Goal: Information Seeking & Learning: Check status

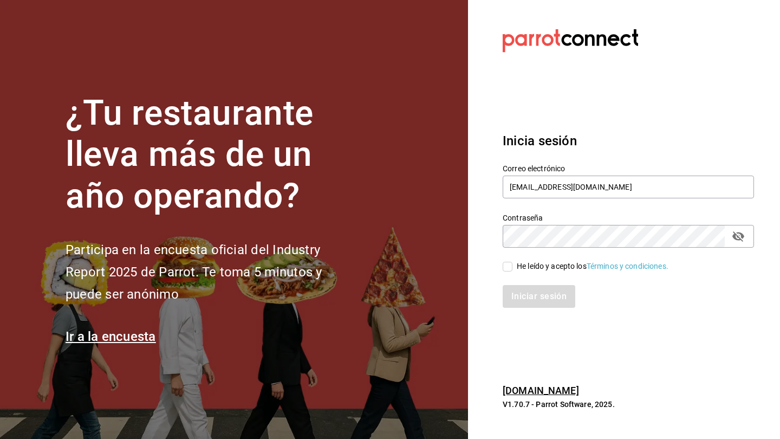
type input "[EMAIL_ADDRESS][DOMAIN_NAME]"
click at [509, 267] on input "He leído y acepto los Términos y condiciones." at bounding box center [508, 267] width 10 height 10
checkbox input "true"
click at [524, 300] on button "Iniciar sesión" at bounding box center [540, 296] width 74 height 23
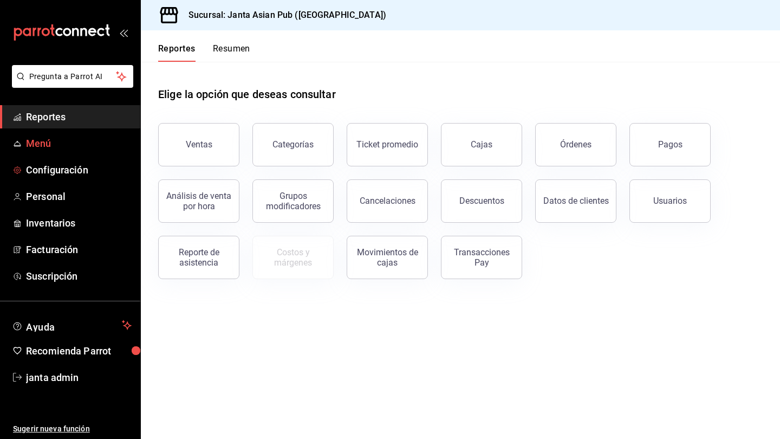
click at [60, 147] on span "Menú" at bounding box center [79, 143] width 106 height 15
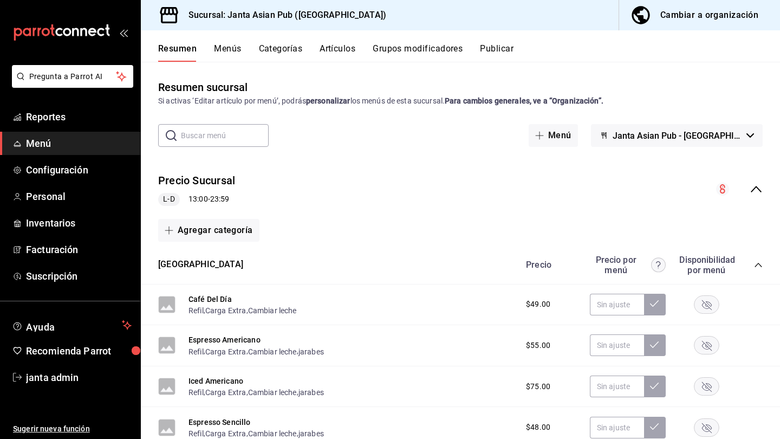
click at [740, 23] on button "Cambiar a organización" at bounding box center [695, 15] width 152 height 30
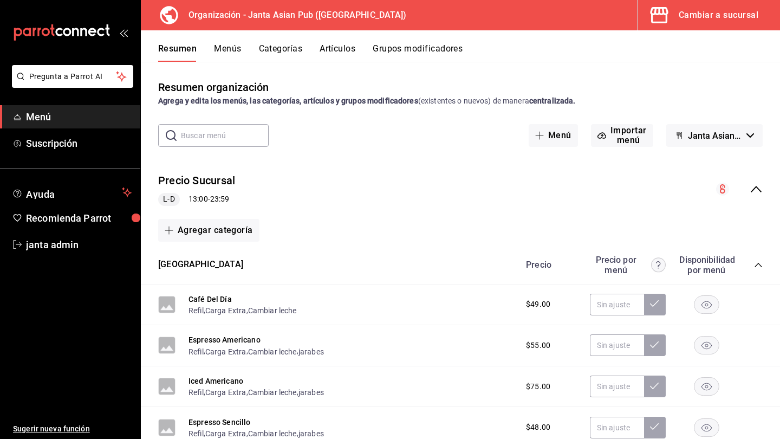
click at [341, 62] on div "Resumen organización Agrega y edita los menús, las categorías, artículos y grup…" at bounding box center [460, 250] width 639 height 376
click at [341, 54] on button "Artículos" at bounding box center [338, 52] width 36 height 18
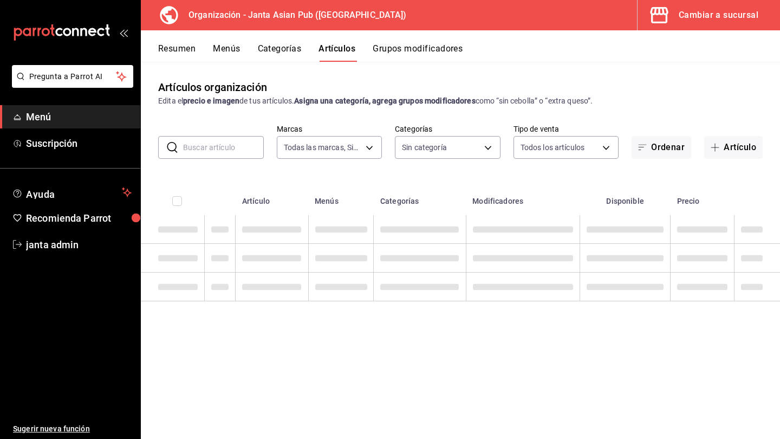
type input "62a9cc13-91a4-48c6-ab20-90032d514fa5"
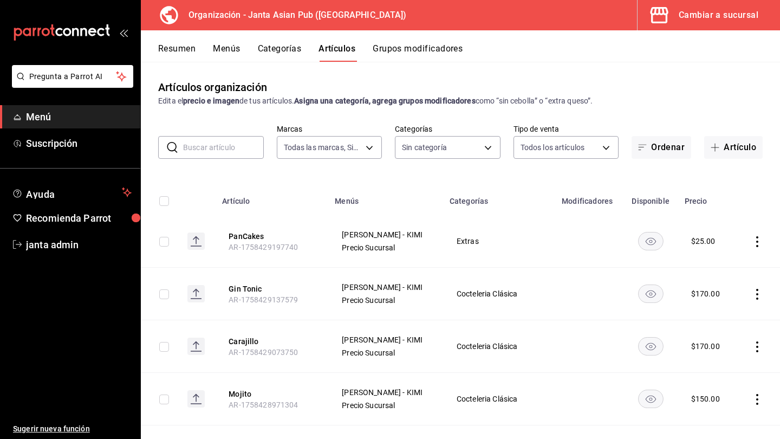
type input "00568646-d85c-46fa-874e-40f5e8c3bdbf,6b0bb465-9b96-46ca-b176-4914ee426716,fbb02…"
click at [734, 143] on button "Artículo" at bounding box center [733, 147] width 59 height 23
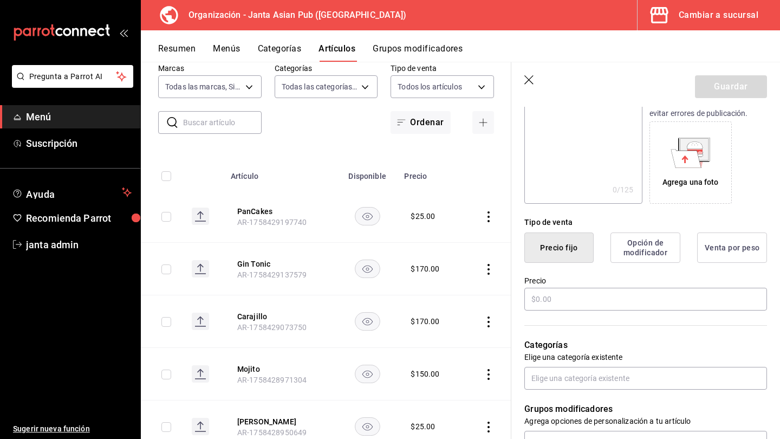
scroll to position [184, 0]
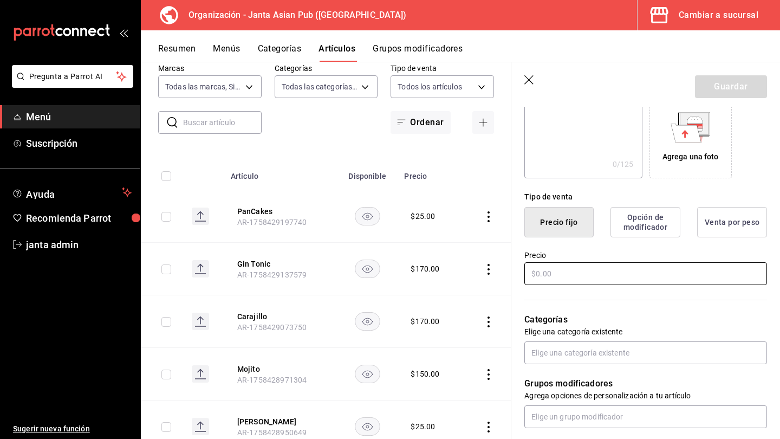
type input "[PERSON_NAME]"
click at [578, 276] on input "text" at bounding box center [645, 273] width 243 height 23
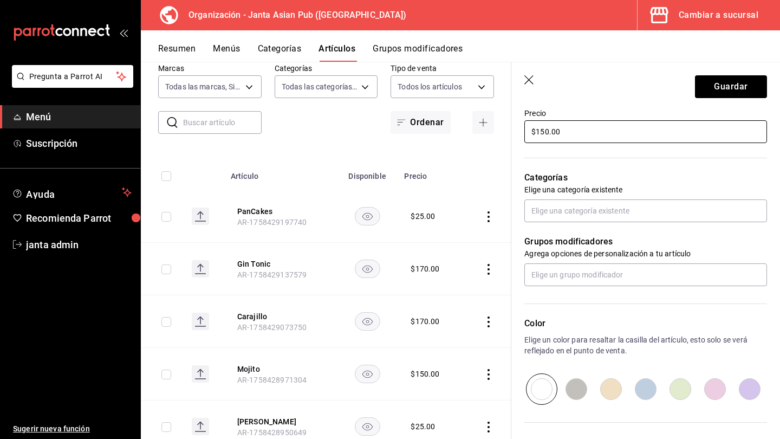
scroll to position [340, 0]
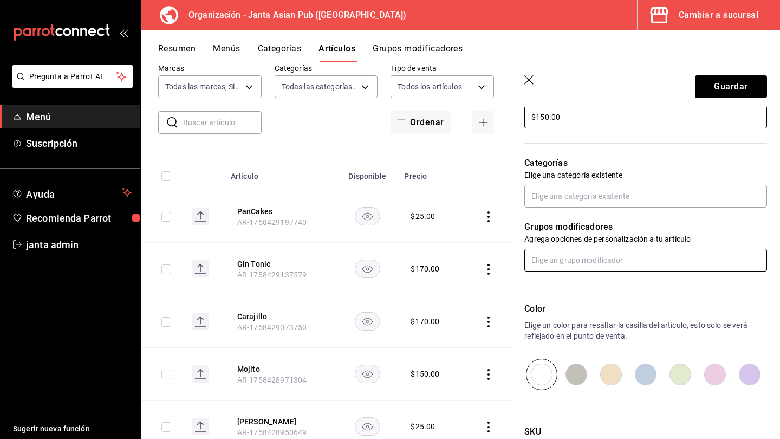
type input "$150.00"
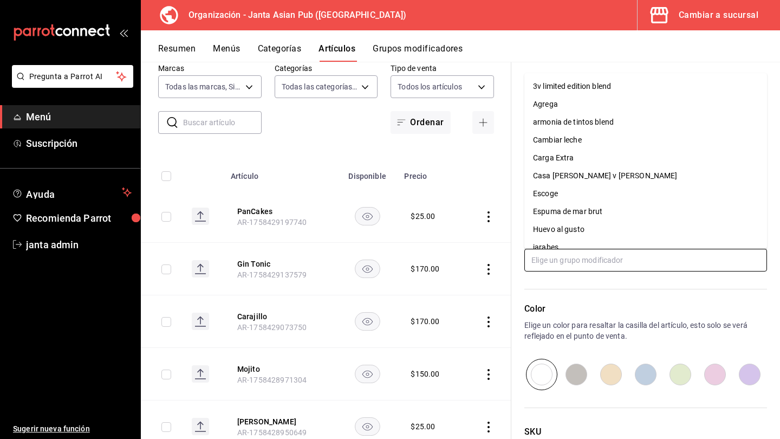
click at [580, 262] on input "text" at bounding box center [645, 260] width 243 height 23
type input "k"
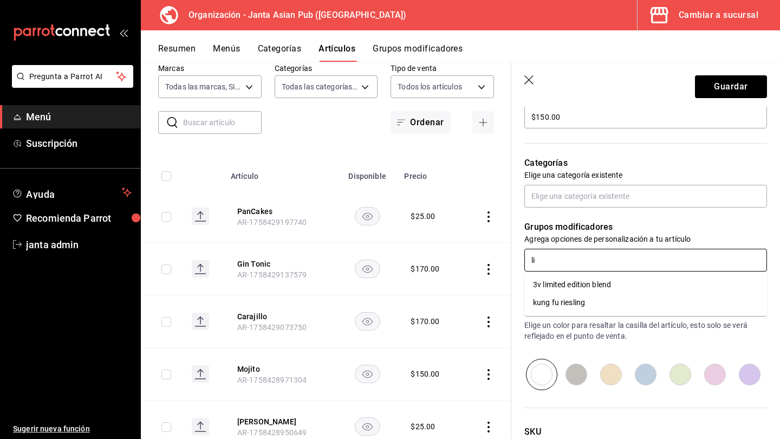
type input "l"
type input "d"
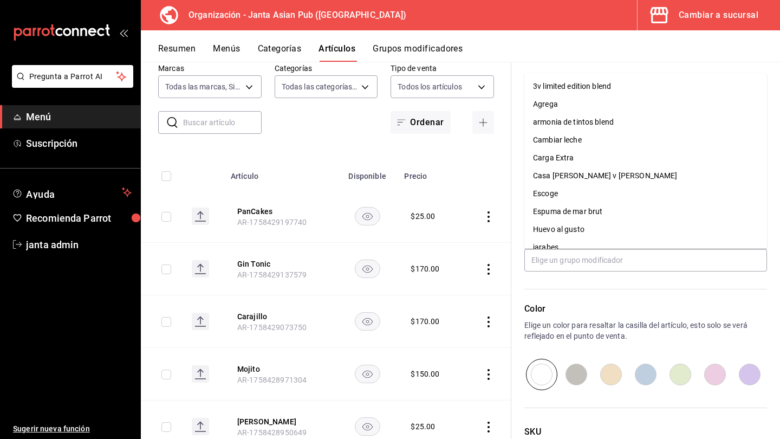
click at [622, 291] on div "Color Elige un color para resaltar la casilla del artículo, esto solo se verá r…" at bounding box center [639, 330] width 256 height 119
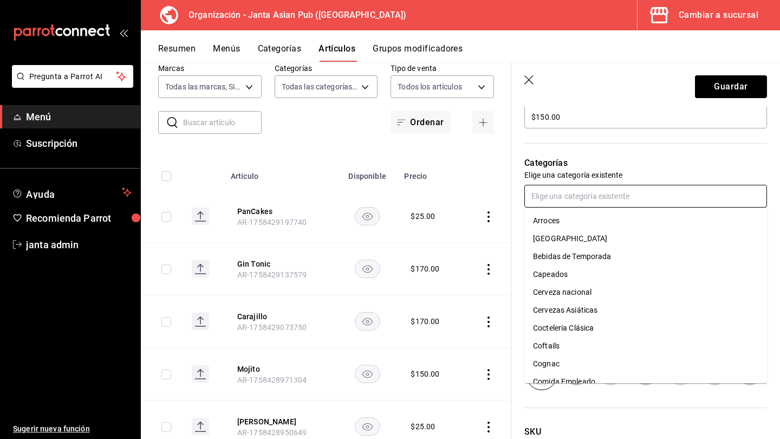
click at [595, 199] on input "text" at bounding box center [645, 196] width 243 height 23
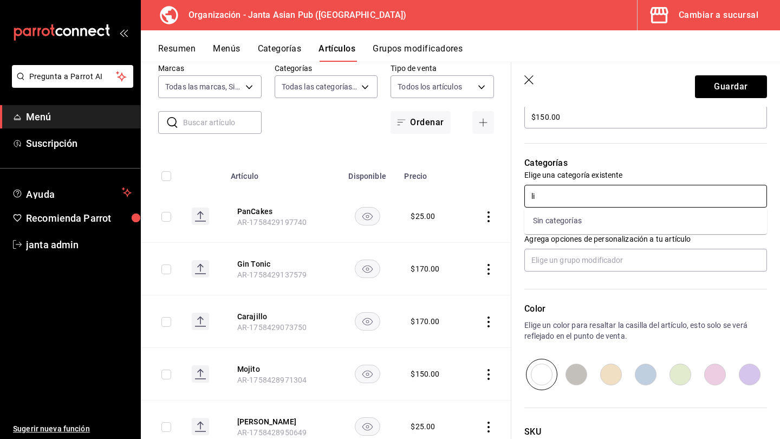
type input "l"
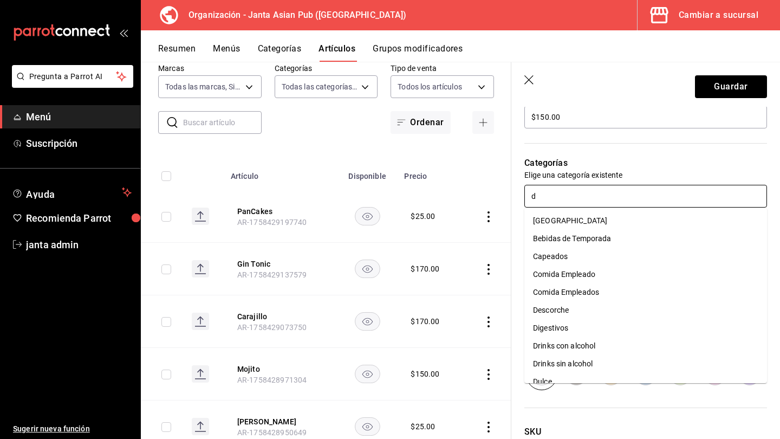
type input "di"
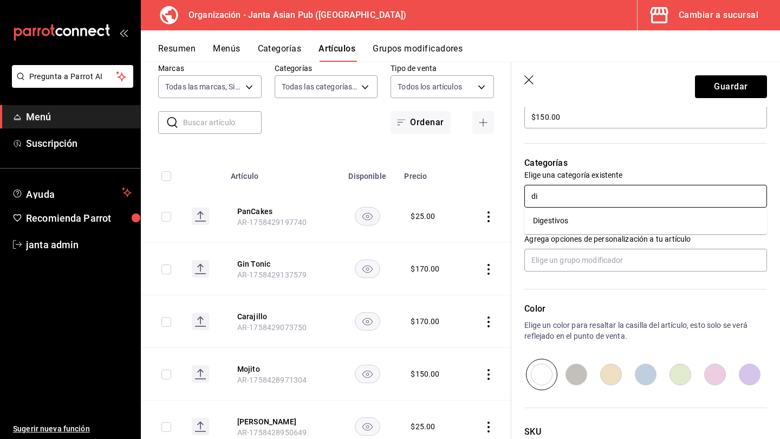
click at [612, 223] on li "Digestivos" at bounding box center [645, 221] width 243 height 18
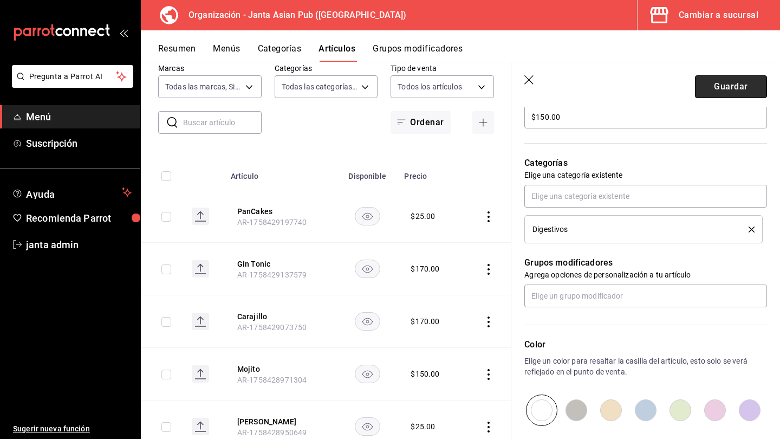
click at [730, 87] on button "Guardar" at bounding box center [731, 86] width 72 height 23
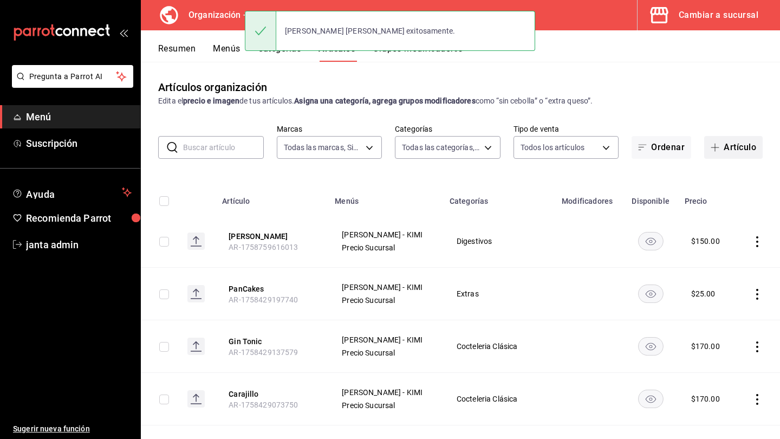
click at [723, 144] on button "Artículo" at bounding box center [733, 147] width 59 height 23
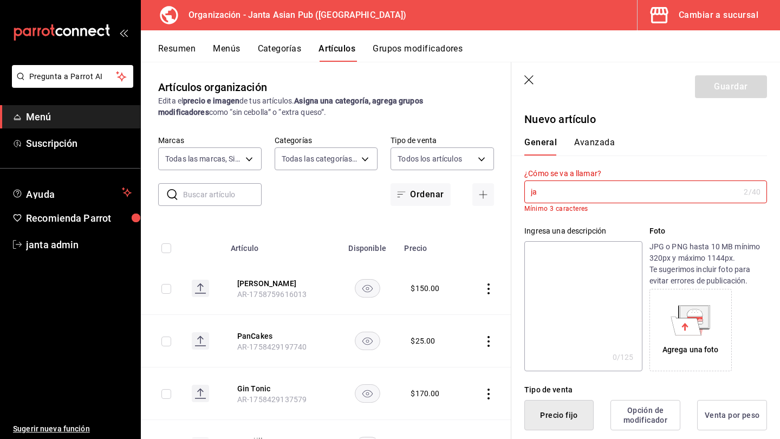
type input "j"
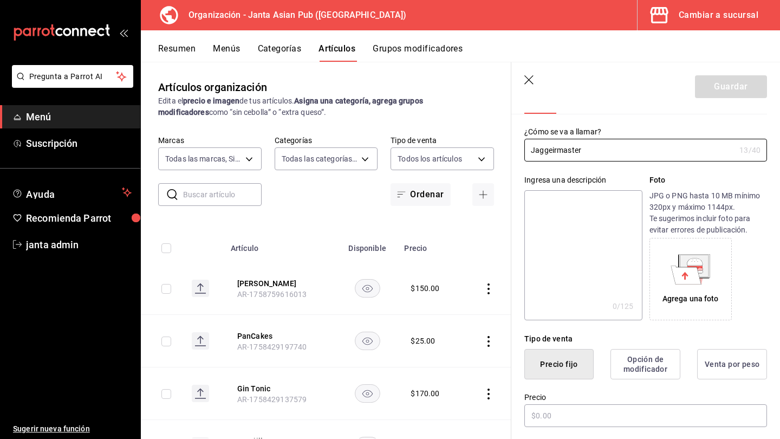
scroll to position [55, 0]
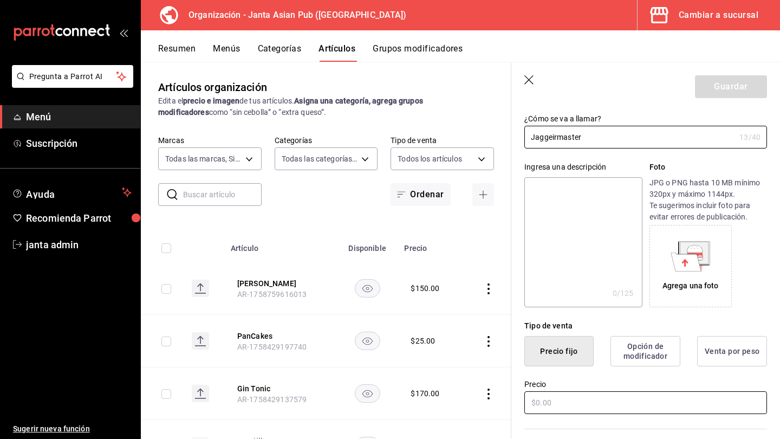
type input "Jaggeirmaster"
click at [556, 400] on input "text" at bounding box center [645, 402] width 243 height 23
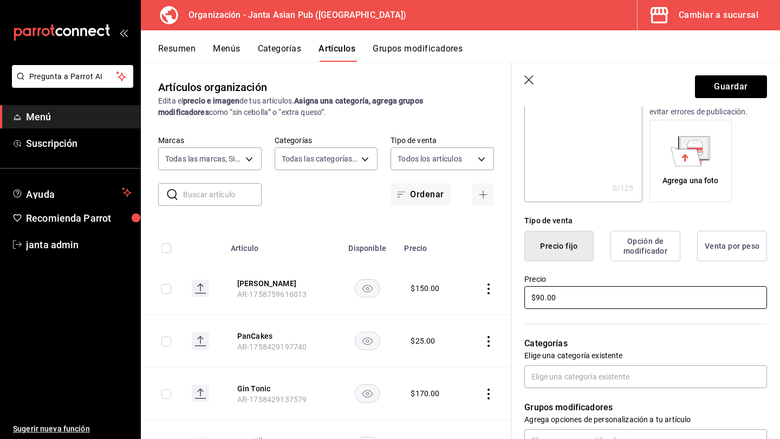
scroll to position [160, 0]
type input "$90.00"
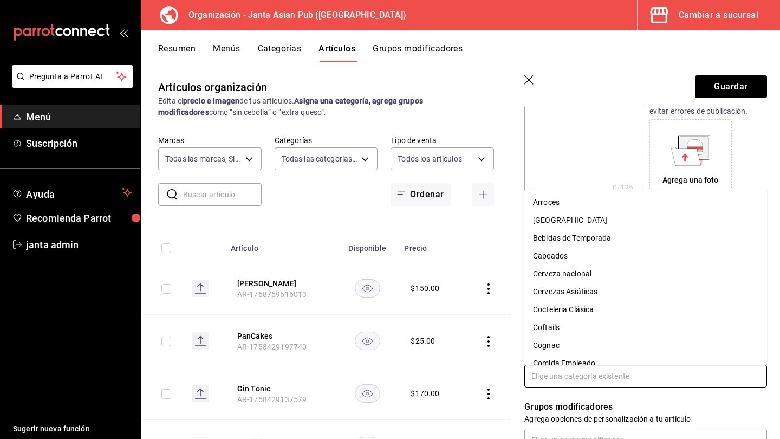
click at [566, 385] on input "text" at bounding box center [645, 376] width 243 height 23
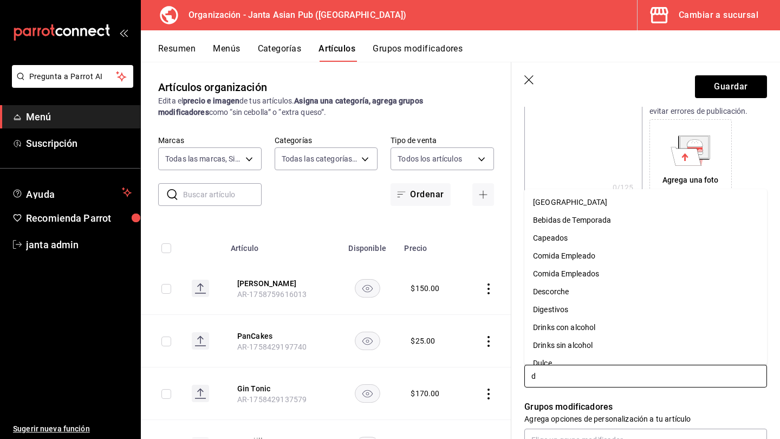
type input "di"
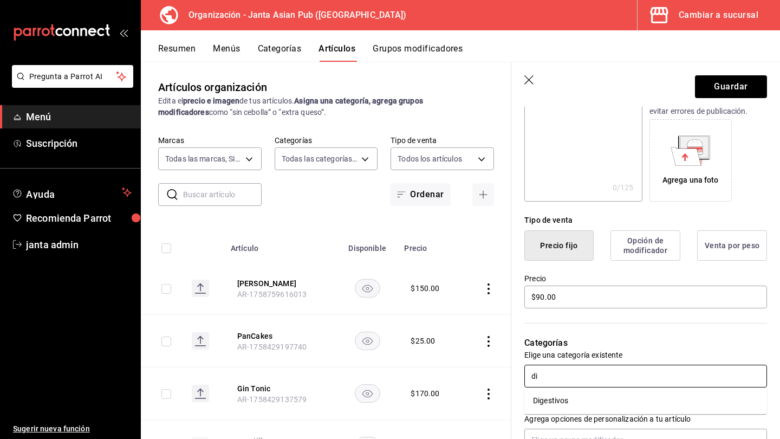
click at [571, 402] on li "Digestivos" at bounding box center [645, 401] width 243 height 18
click at [545, 298] on input "$90.00" at bounding box center [645, 296] width 243 height 23
type input "$9.00"
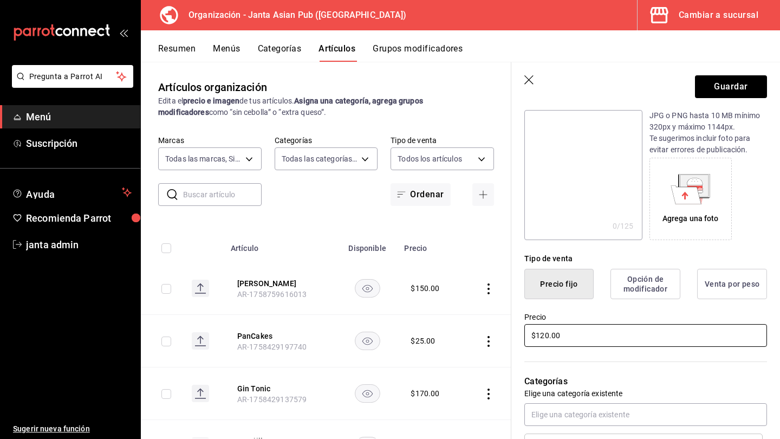
scroll to position [119, 0]
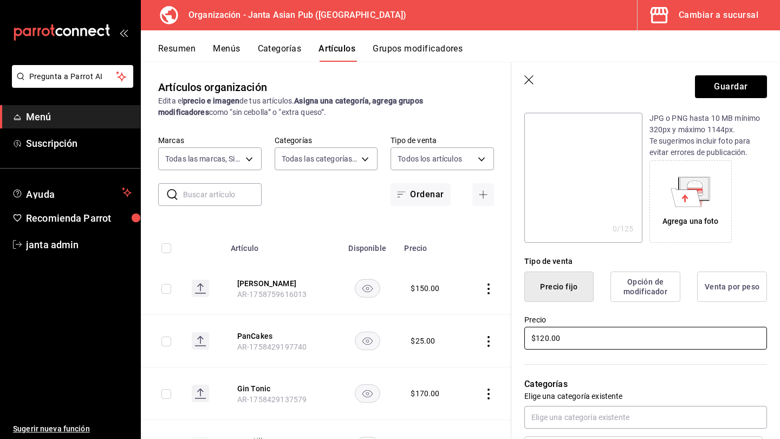
type input "$120.00"
click at [219, 189] on input "text" at bounding box center [222, 195] width 79 height 22
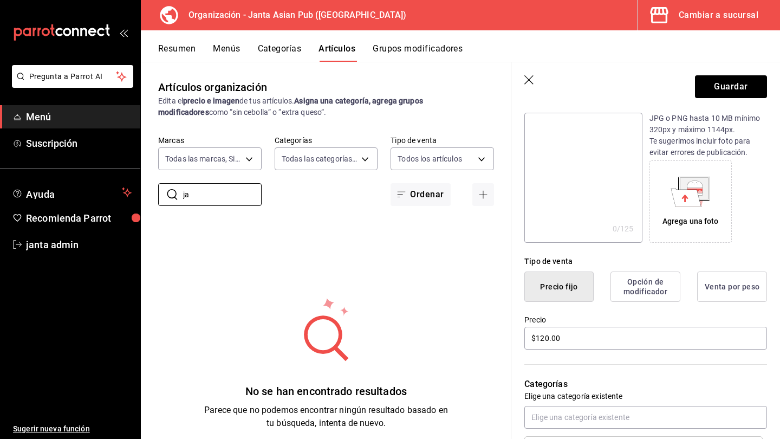
type input "j"
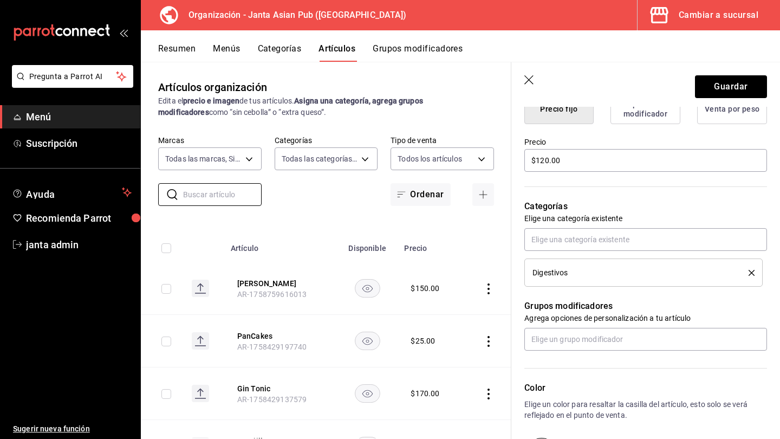
scroll to position [333, 0]
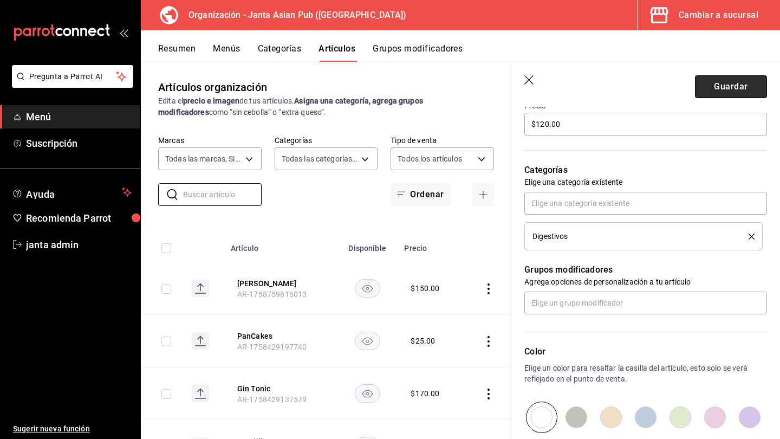
click at [733, 82] on button "Guardar" at bounding box center [731, 86] width 72 height 23
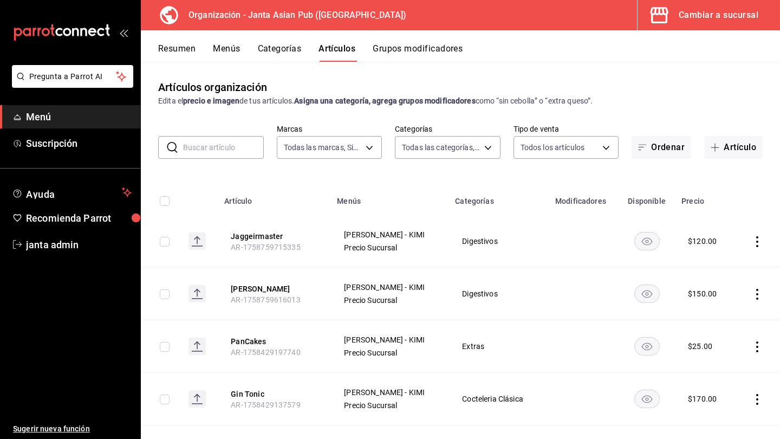
click at [231, 148] on input "text" at bounding box center [223, 148] width 81 height 22
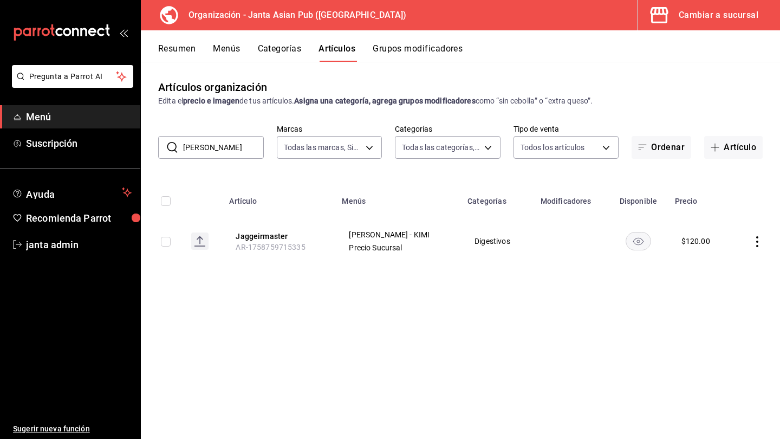
drag, startPoint x: 226, startPoint y: 148, endPoint x: 165, endPoint y: 150, distance: 61.2
click at [165, 150] on div "​ jaggeir ​" at bounding box center [211, 147] width 106 height 23
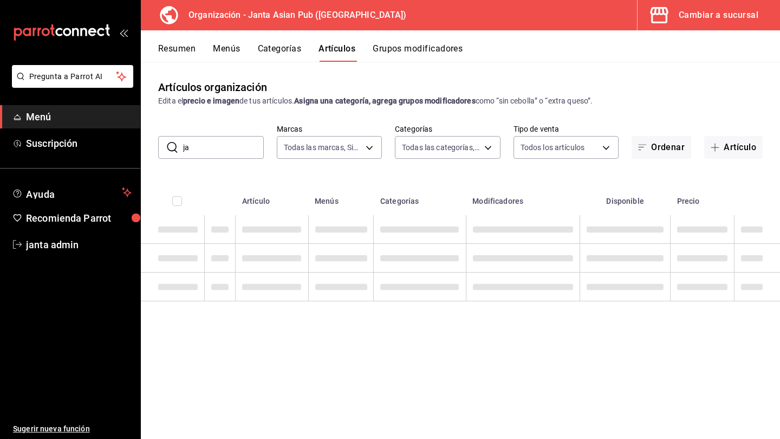
type input "j"
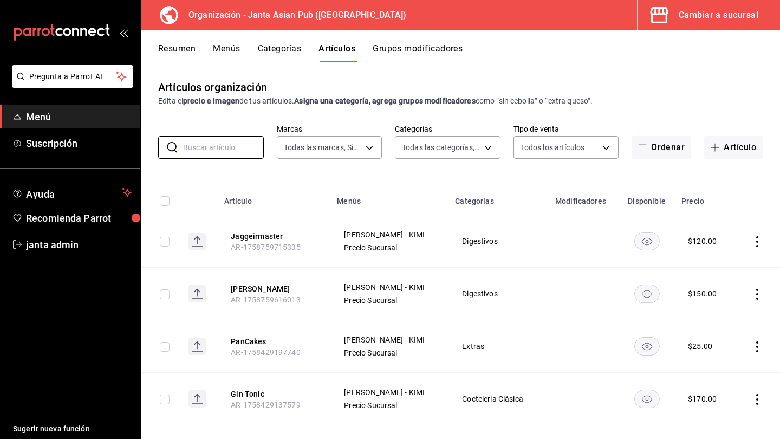
click at [235, 46] on button "Menús" at bounding box center [226, 52] width 27 height 18
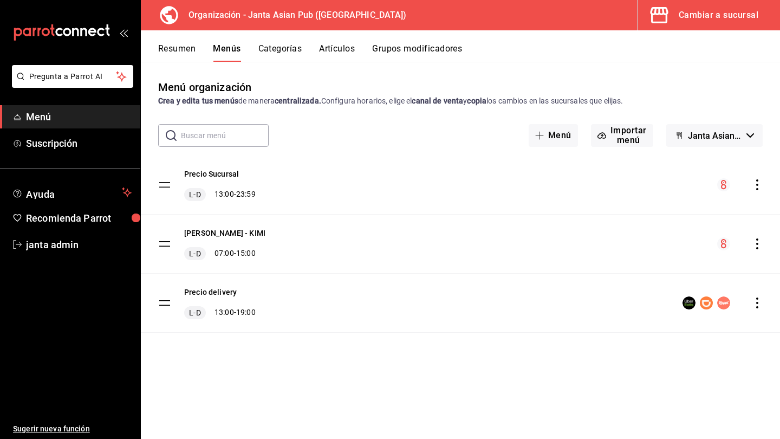
click at [760, 244] on icon "actions" at bounding box center [757, 243] width 11 height 11
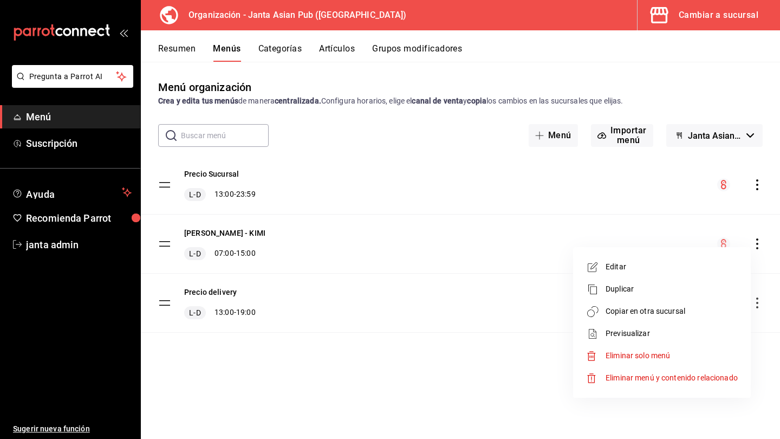
click at [509, 191] on div at bounding box center [390, 219] width 780 height 439
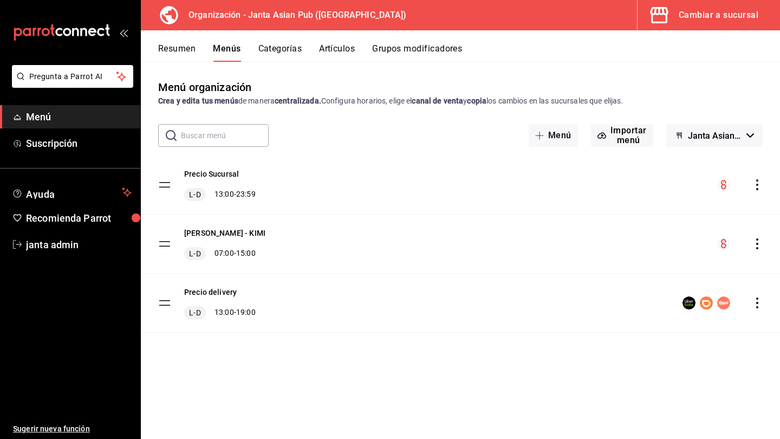
click at [756, 187] on icon "actions" at bounding box center [757, 184] width 2 height 11
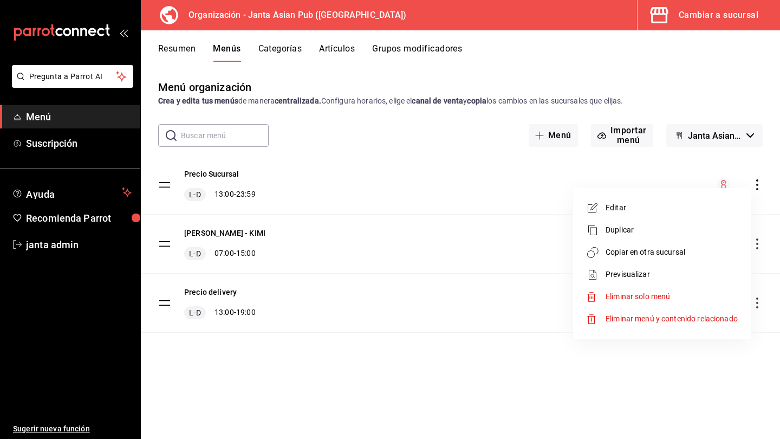
click at [685, 252] on span "Copiar en otra sucursal" at bounding box center [672, 251] width 132 height 11
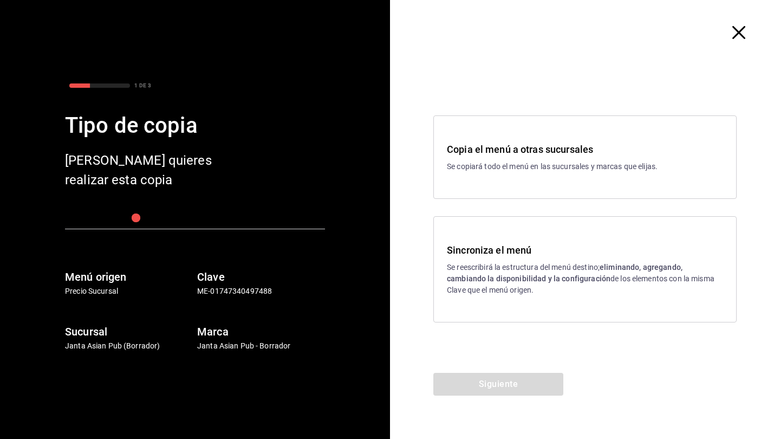
click at [677, 254] on h3 "Sincroniza el menú" at bounding box center [585, 250] width 276 height 15
click at [541, 376] on button "Siguiente" at bounding box center [498, 384] width 130 height 23
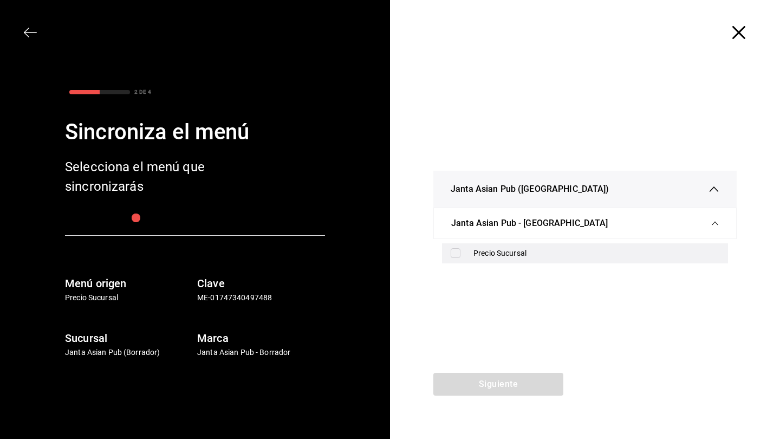
click at [543, 247] on div "Precio Sucursal" at bounding box center [585, 253] width 286 height 20
checkbox input "true"
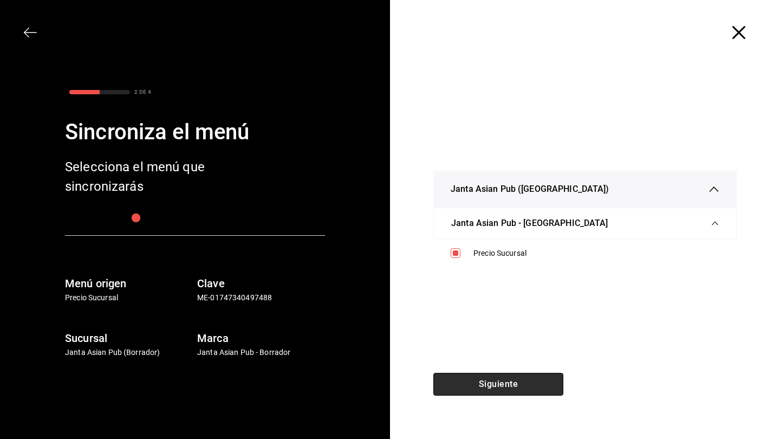
click at [544, 387] on button "Siguiente" at bounding box center [498, 384] width 130 height 23
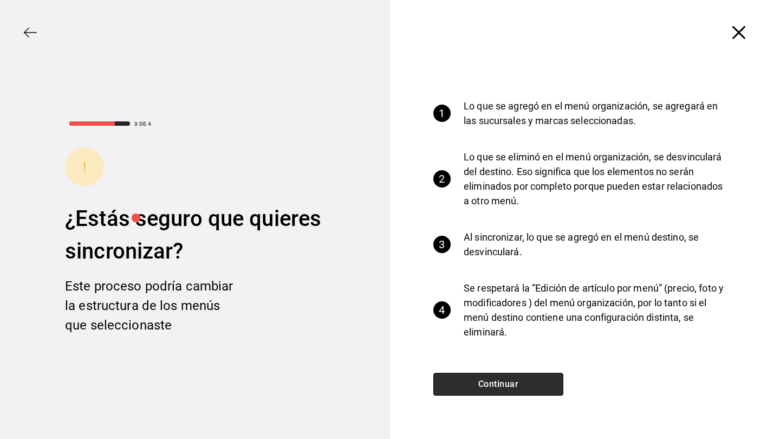
click at [544, 387] on button "Continuar" at bounding box center [498, 384] width 130 height 23
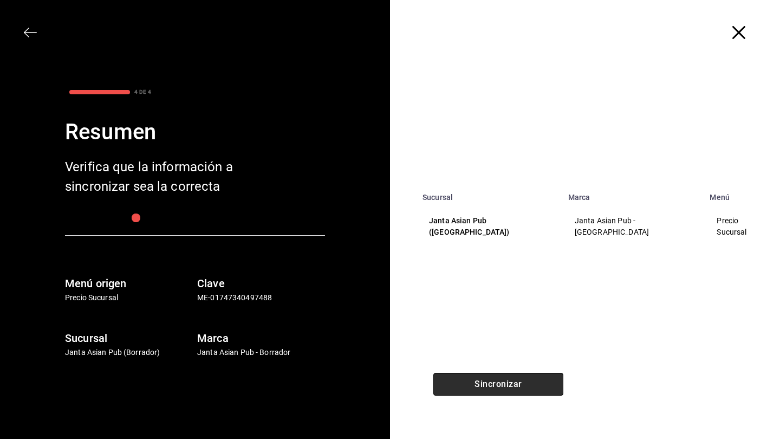
click at [544, 387] on button "Sincronizar" at bounding box center [498, 384] width 130 height 23
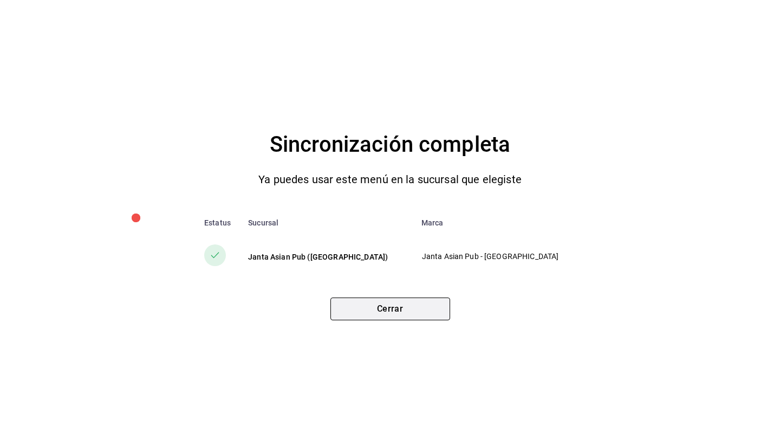
click at [406, 311] on button "Cerrar" at bounding box center [390, 308] width 120 height 23
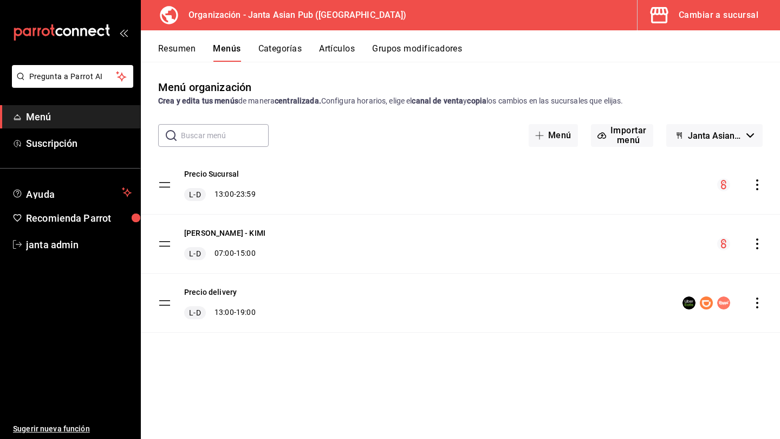
click at [57, 110] on span "Menú" at bounding box center [79, 116] width 106 height 15
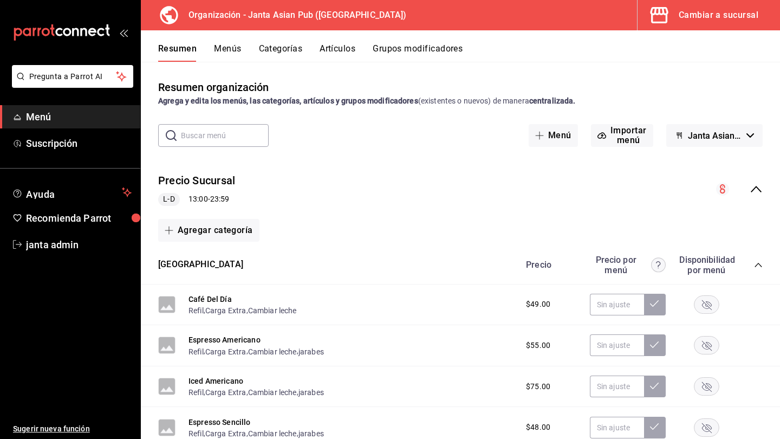
click at [693, 12] on div "Cambiar a sucursal" at bounding box center [719, 15] width 80 height 15
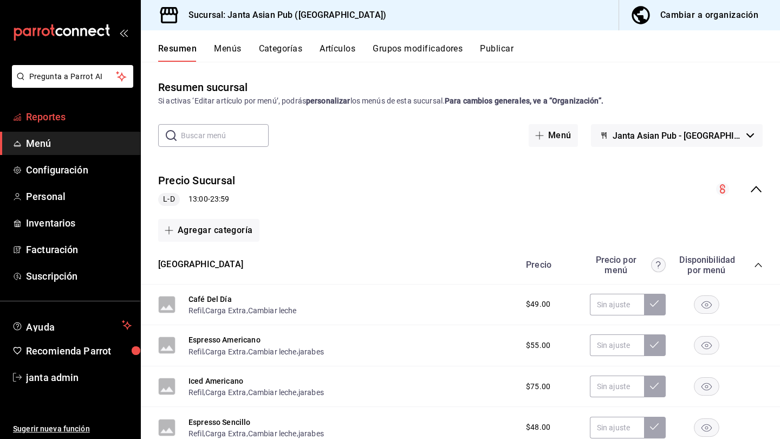
click at [54, 116] on span "Reportes" at bounding box center [79, 116] width 106 height 15
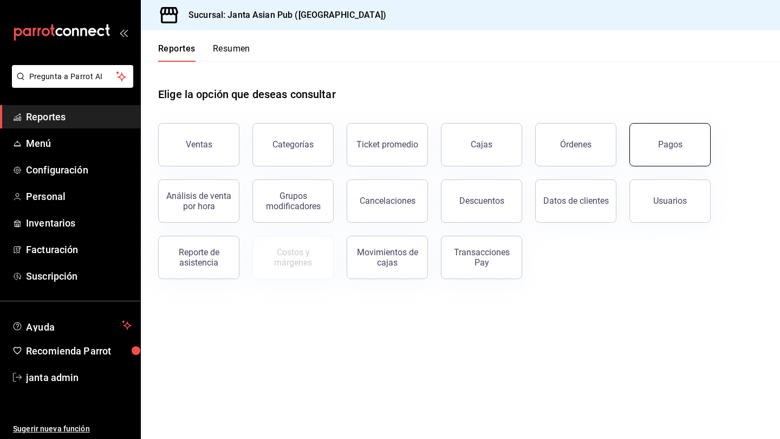
click at [678, 139] on div "Pagos" at bounding box center [670, 144] width 24 height 10
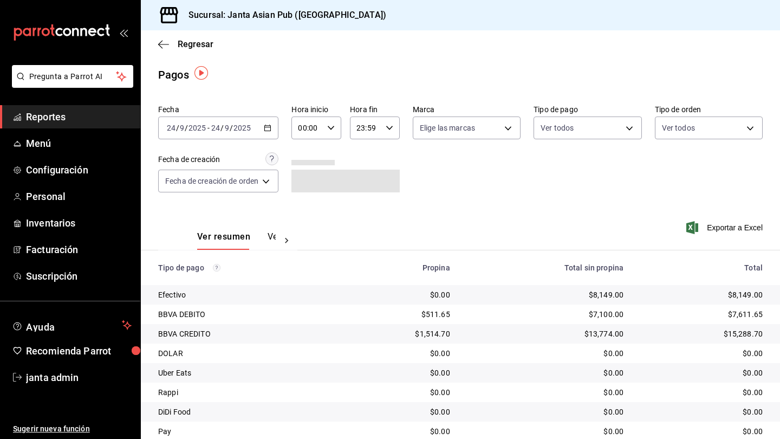
click at [274, 127] on div "[DATE] [DATE] - [DATE] [DATE]" at bounding box center [218, 127] width 120 height 23
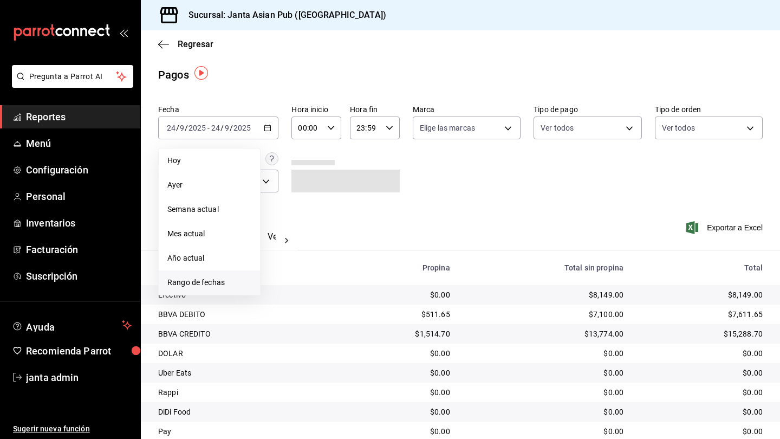
click at [205, 284] on span "Rango de fechas" at bounding box center [209, 282] width 84 height 11
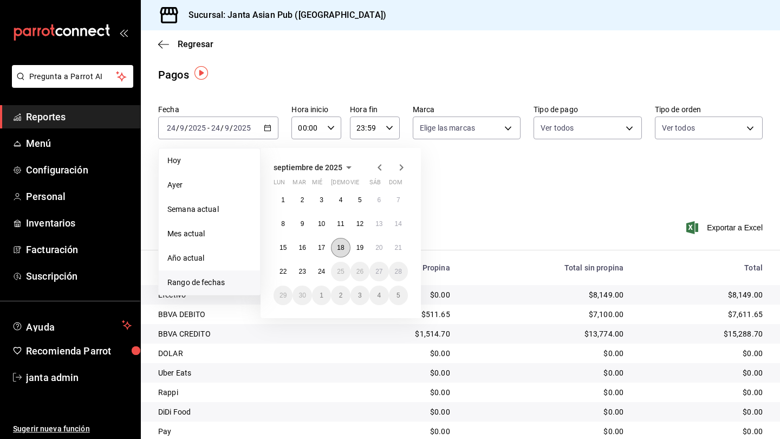
click at [349, 243] on button "18" at bounding box center [340, 248] width 19 height 20
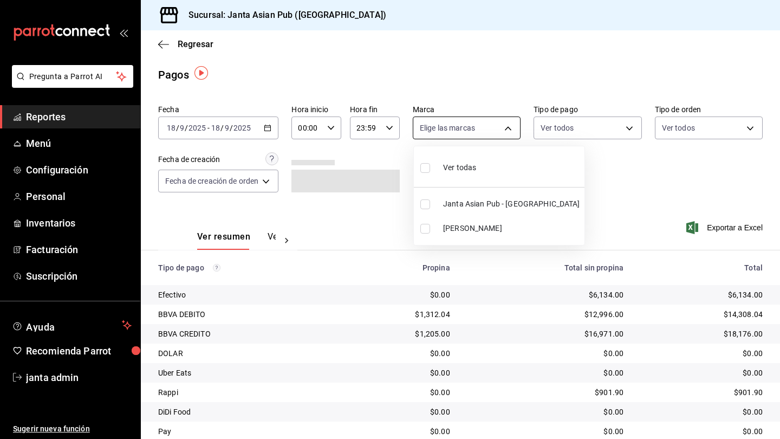
click at [513, 125] on body "Pregunta a Parrot AI Reportes Menú Configuración Personal Inventarios Facturaci…" at bounding box center [390, 219] width 780 height 439
click at [480, 196] on li "Janta Asian Pub - [GEOGRAPHIC_DATA]" at bounding box center [499, 204] width 171 height 24
type input "1db30118-5670-46c3-9d09-b77bd7bb8fe6"
checkbox input "true"
click at [614, 127] on div at bounding box center [390, 219] width 780 height 439
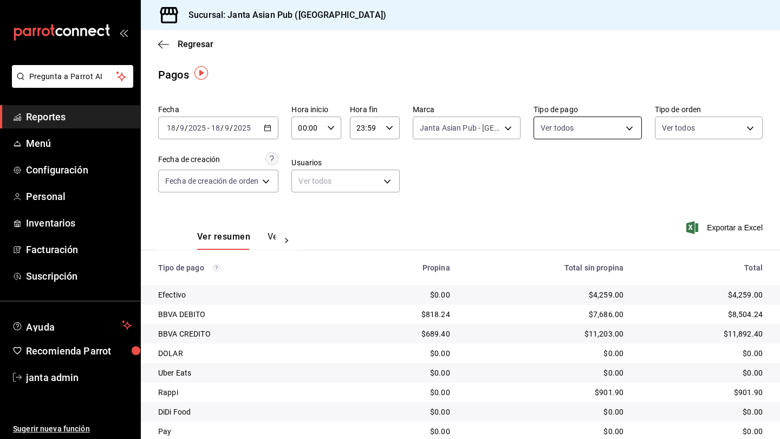
click at [623, 127] on body "Pregunta a Parrot AI Reportes Menú Configuración Personal Inventarios Facturaci…" at bounding box center [390, 219] width 780 height 439
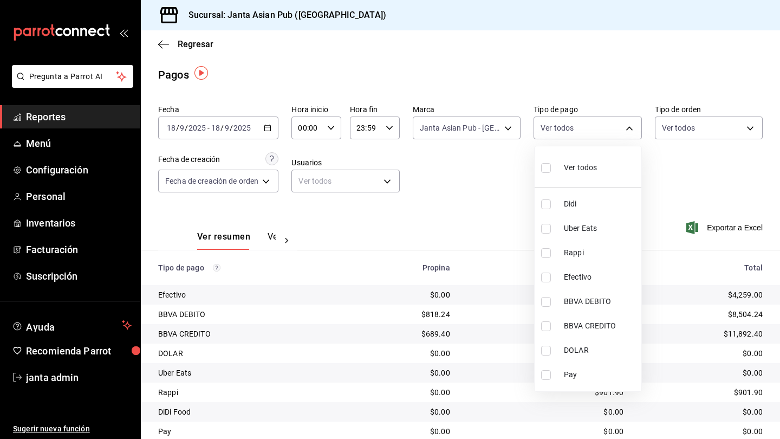
click at [586, 174] on div "Ver todos" at bounding box center [569, 166] width 56 height 23
type input "b0e7d0ea-07a7-42e7-ac8d-3a75448cedc8,2585e2d5-3b1c-41dc-91be-ace4fd3f126e,8b514…"
checkbox input "true"
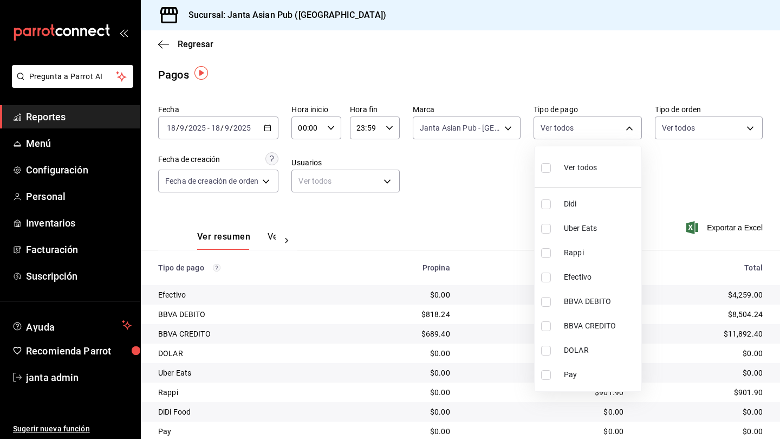
checkbox input "true"
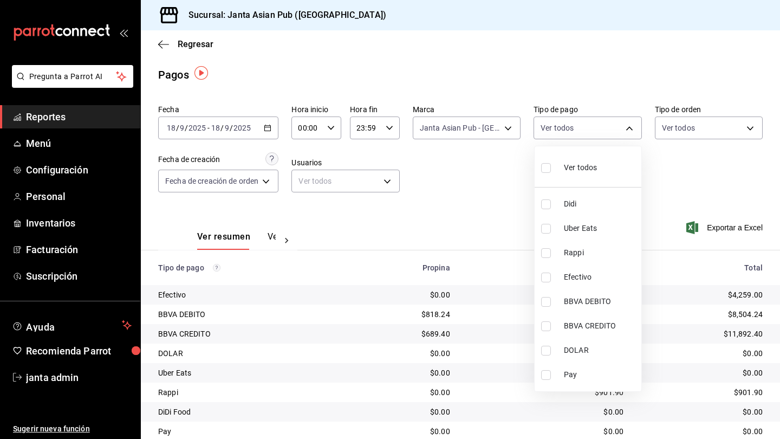
checkbox input "true"
click at [745, 124] on div at bounding box center [390, 219] width 780 height 439
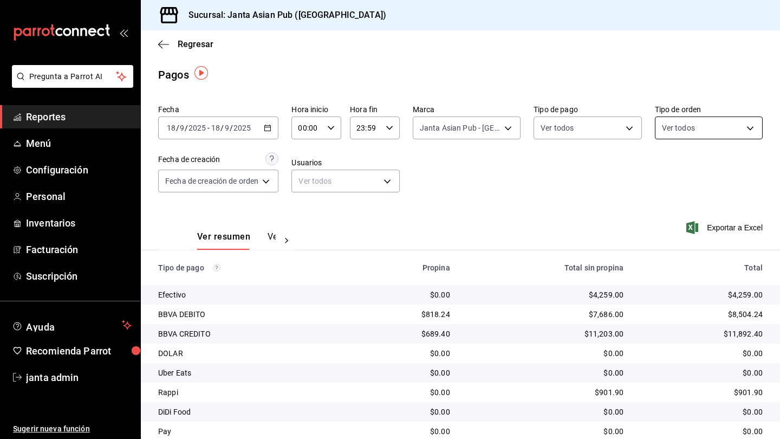
click at [754, 125] on body "Pregunta a Parrot AI Reportes Menú Configuración Personal Inventarios Facturaci…" at bounding box center [390, 219] width 780 height 439
click at [705, 166] on span "Ver todos" at bounding box center [701, 167] width 33 height 11
type input "cecbe1d2-0685-4b91-9b18-30ed67a7ce8a,c7915639-2b54-4f57-83bf-29acfaaa6073,EXTER…"
checkbox input "true"
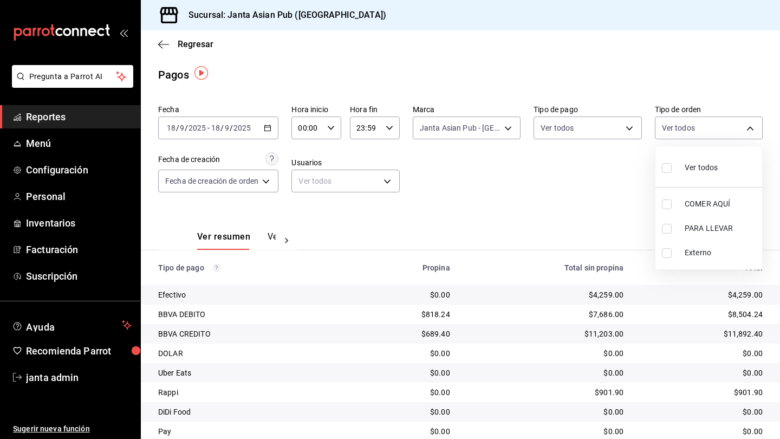
checkbox input "true"
click at [508, 174] on div at bounding box center [390, 219] width 780 height 439
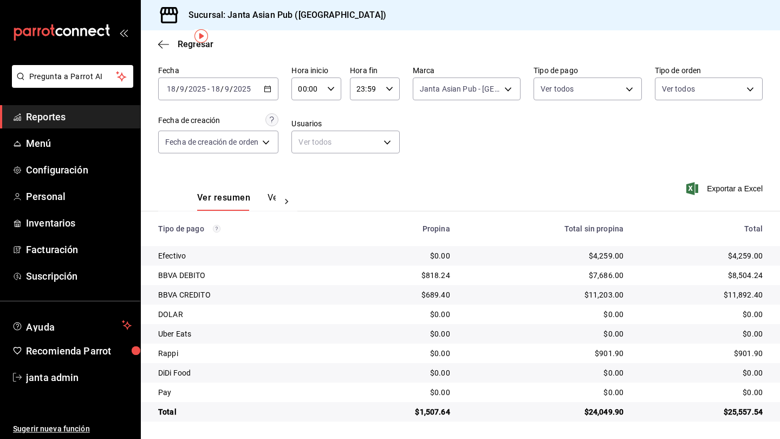
click at [177, 337] on div "Uber Eats" at bounding box center [245, 333] width 174 height 11
click at [272, 85] on div "[DATE] [DATE] - [DATE] [DATE]" at bounding box center [218, 88] width 120 height 23
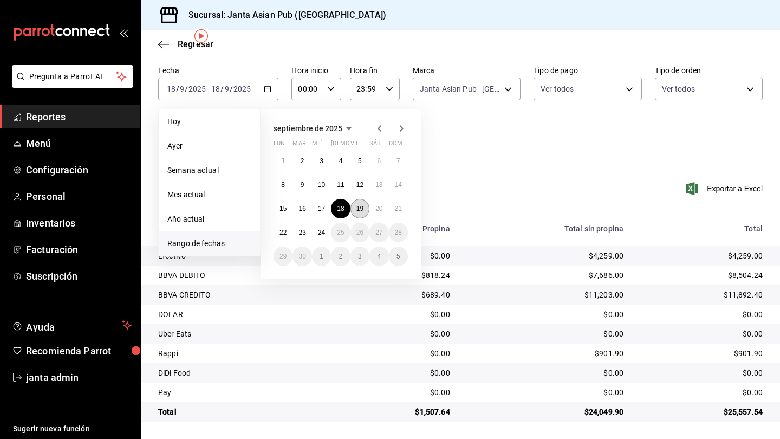
click at [363, 210] on abbr "19" at bounding box center [359, 209] width 7 height 8
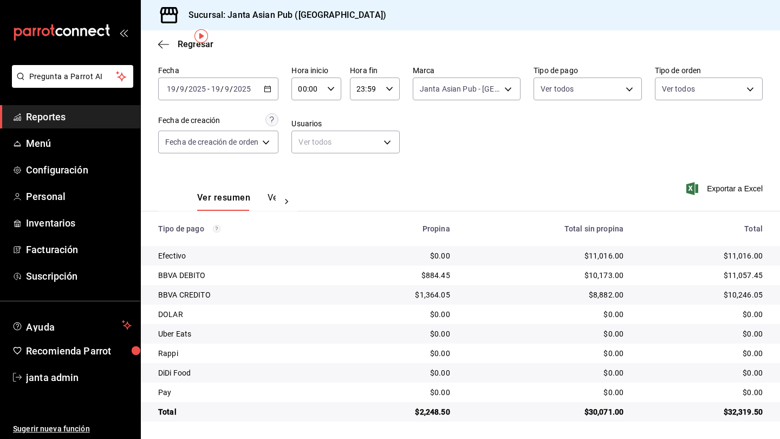
click at [269, 89] on icon "button" at bounding box center [268, 89] width 8 height 8
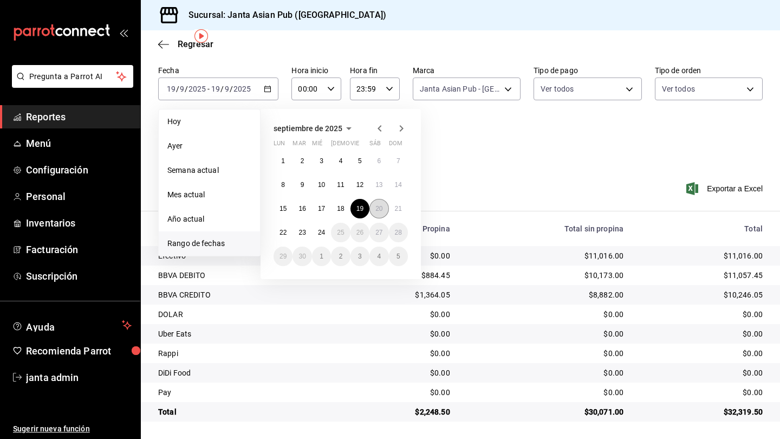
click at [380, 205] on abbr "20" at bounding box center [378, 209] width 7 height 8
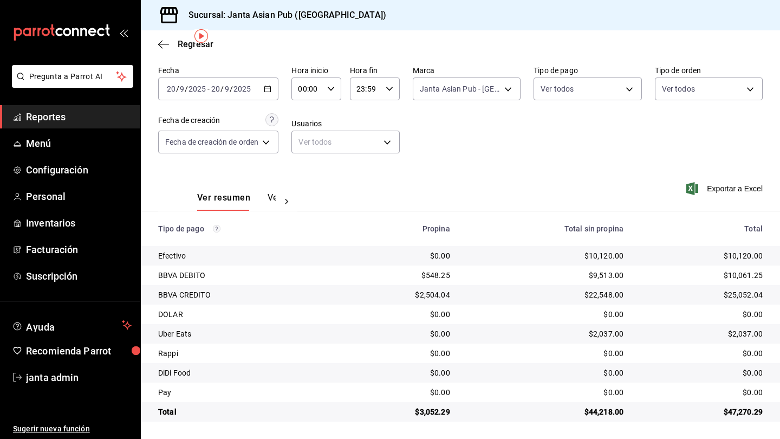
click at [271, 90] on \(Stroke\) "button" at bounding box center [267, 89] width 7 height 6
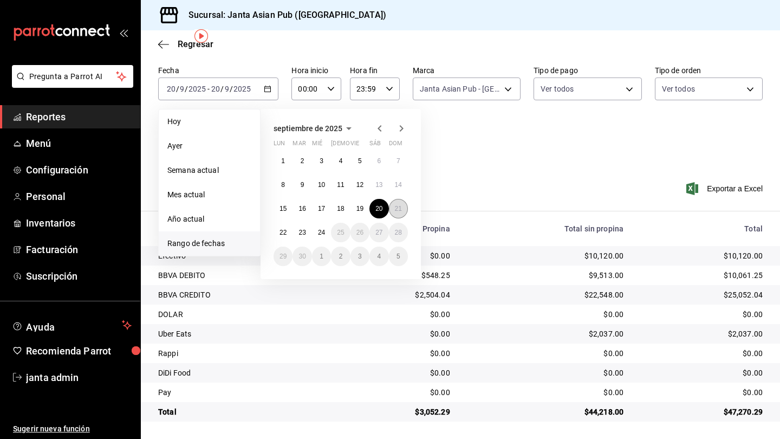
click at [397, 203] on button "21" at bounding box center [398, 209] width 19 height 20
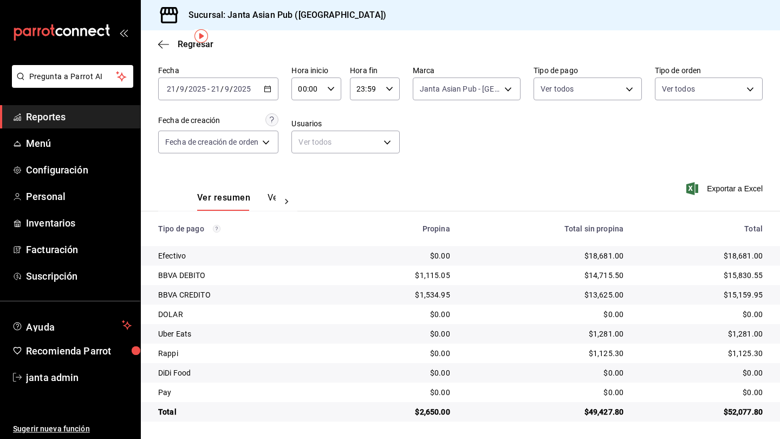
click at [271, 87] on \(Stroke\) "button" at bounding box center [267, 89] width 7 height 6
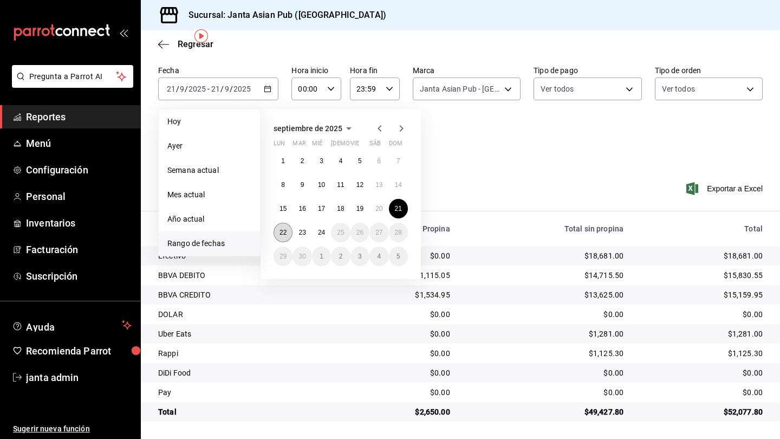
click at [287, 233] on abbr "22" at bounding box center [283, 233] width 7 height 8
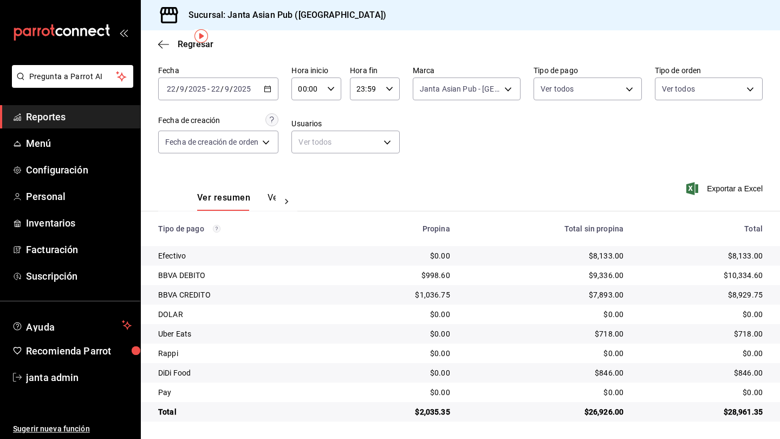
click at [269, 90] on icon "button" at bounding box center [268, 89] width 8 height 8
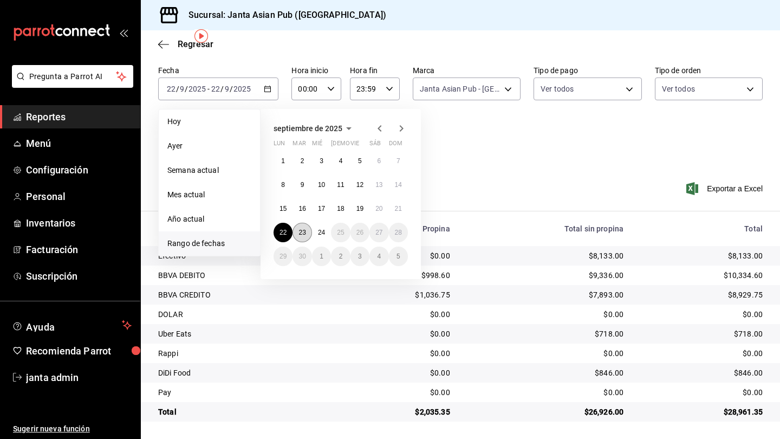
click at [303, 232] on abbr "23" at bounding box center [301, 233] width 7 height 8
